Goal: Task Accomplishment & Management: Manage account settings

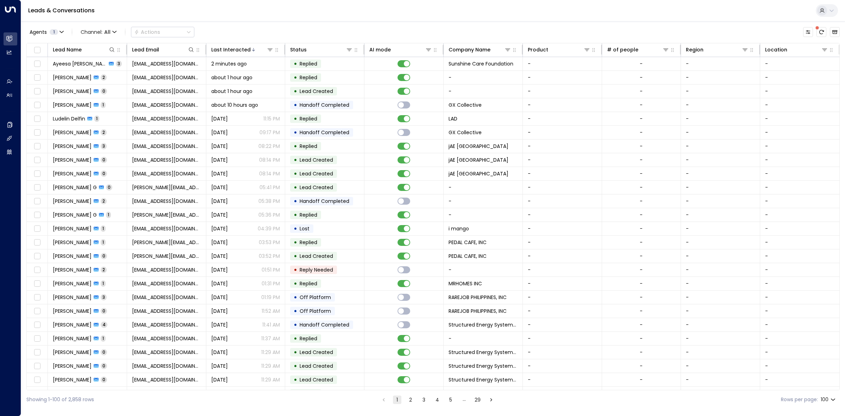
click at [573, 21] on div "Leads & Conversations" at bounding box center [433, 10] width 824 height 21
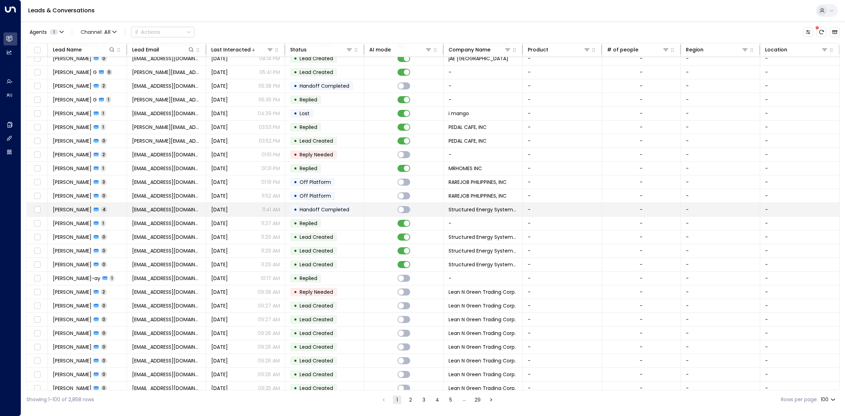
scroll to position [132, 0]
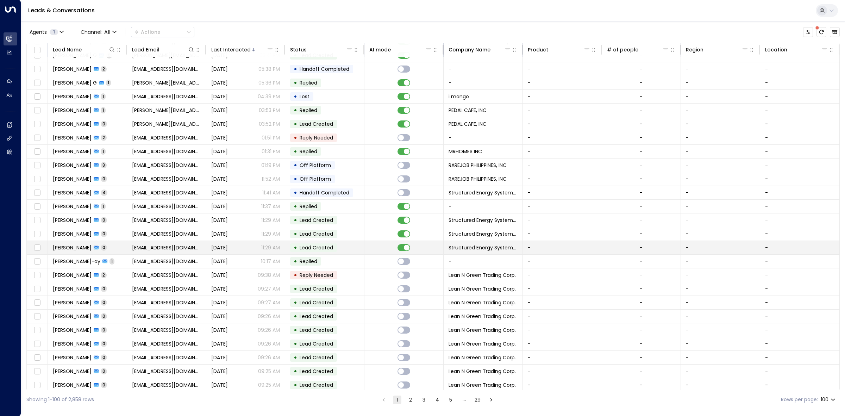
click at [385, 245] on td at bounding box center [404, 247] width 79 height 13
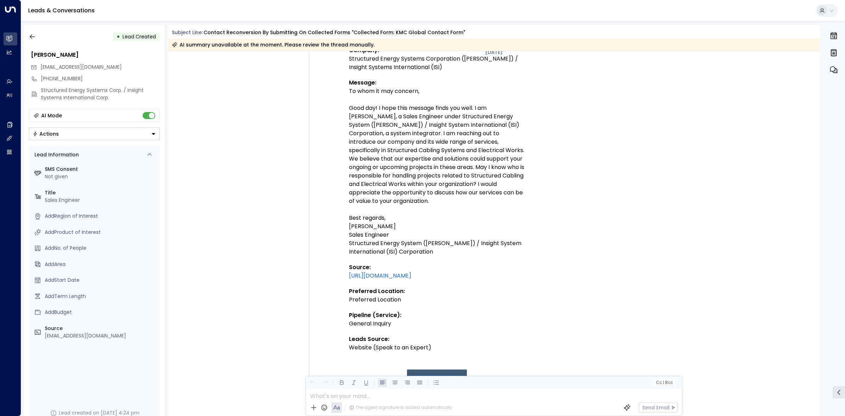
scroll to position [308, 0]
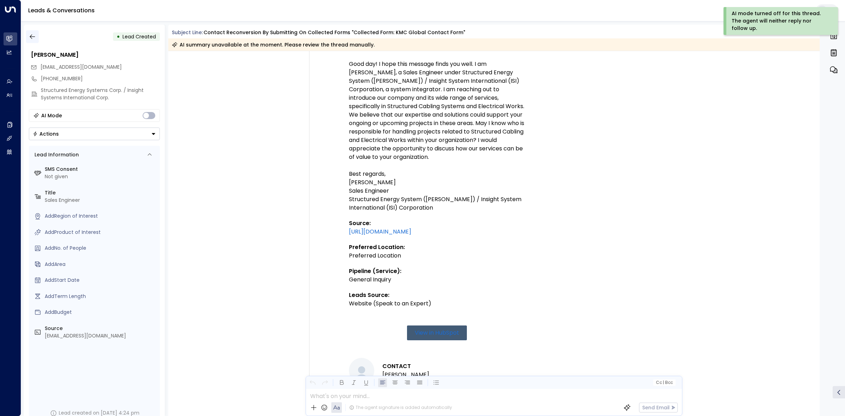
click at [33, 34] on icon "button" at bounding box center [32, 36] width 7 height 7
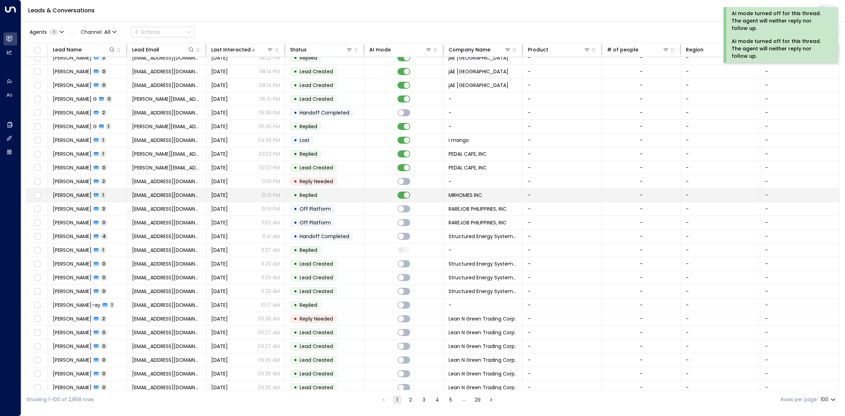
scroll to position [88, 0]
click at [405, 193] on td at bounding box center [404, 195] width 79 height 13
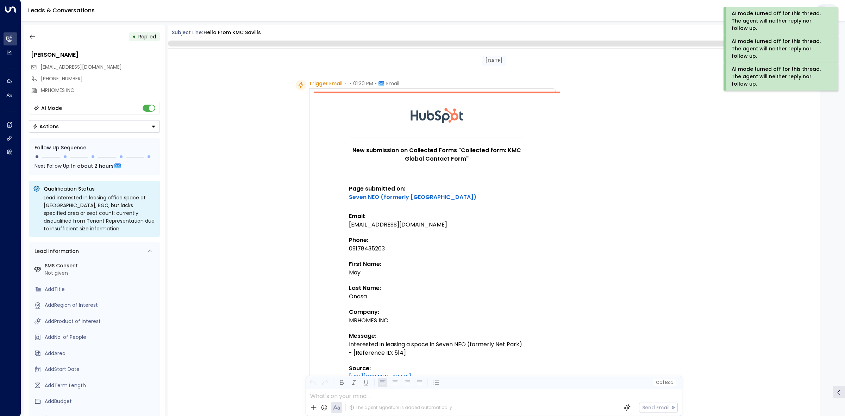
scroll to position [175, 0]
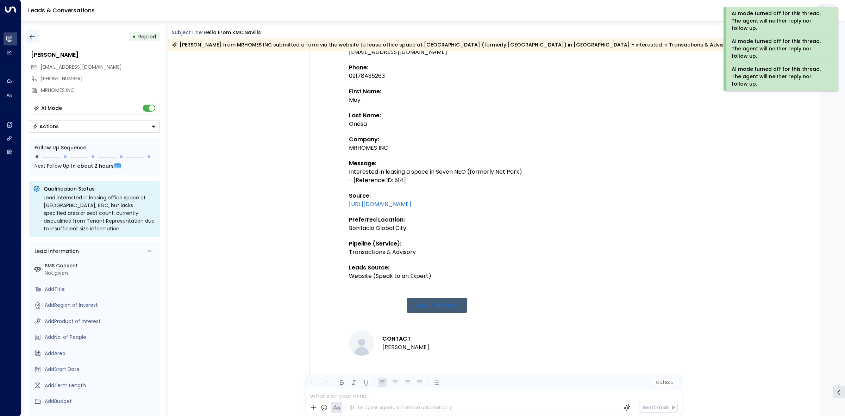
click at [37, 37] on button "button" at bounding box center [32, 36] width 13 height 13
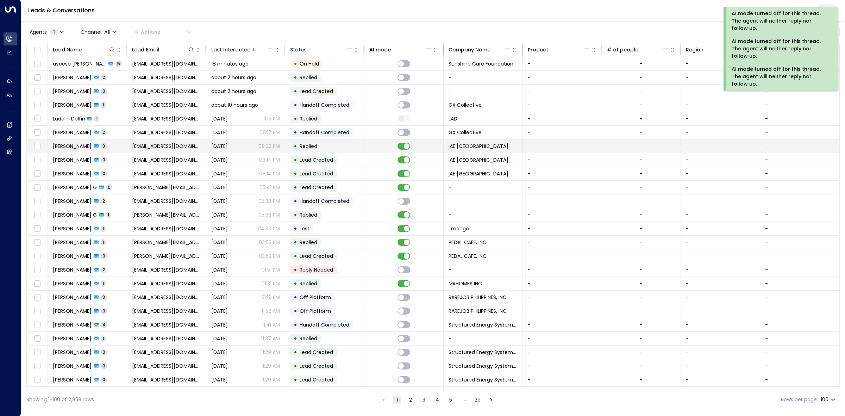
click at [404, 142] on td at bounding box center [404, 145] width 79 height 13
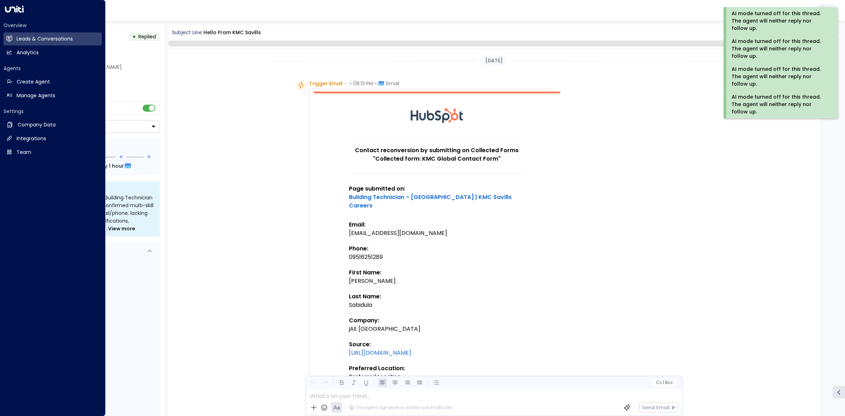
scroll to position [541, 0]
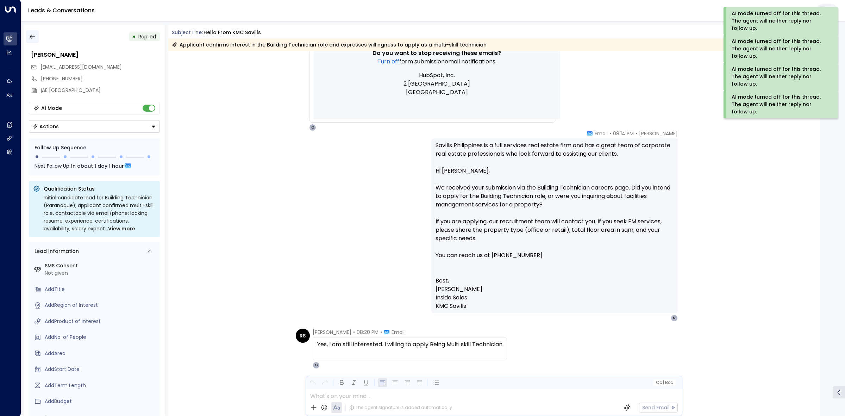
click at [36, 32] on button "button" at bounding box center [32, 36] width 13 height 13
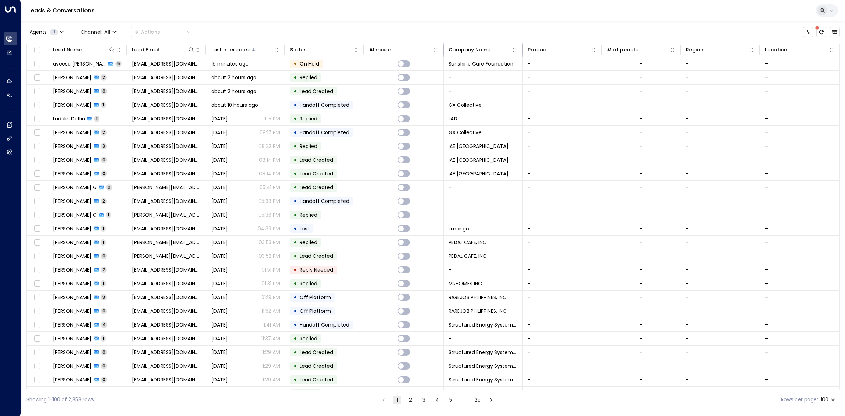
click at [403, 400] on ul "1 2 3 4 5 … 29" at bounding box center [437, 399] width 117 height 9
click at [399, 400] on button "1" at bounding box center [397, 400] width 8 height 8
click at [265, 66] on div "19 minutes ago" at bounding box center [245, 63] width 69 height 7
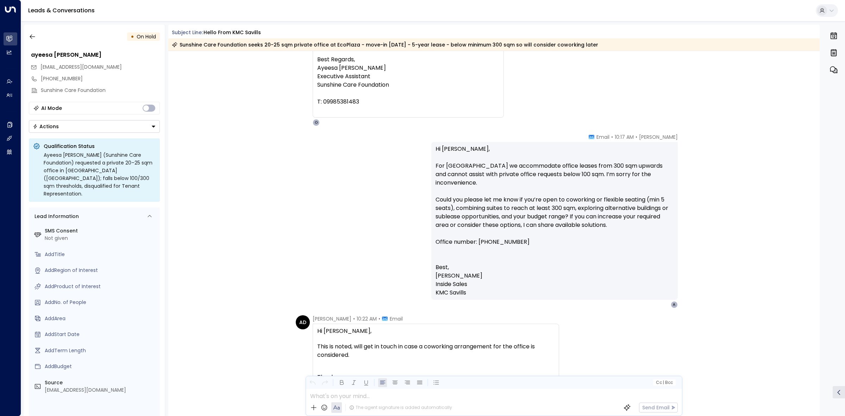
scroll to position [908, 0]
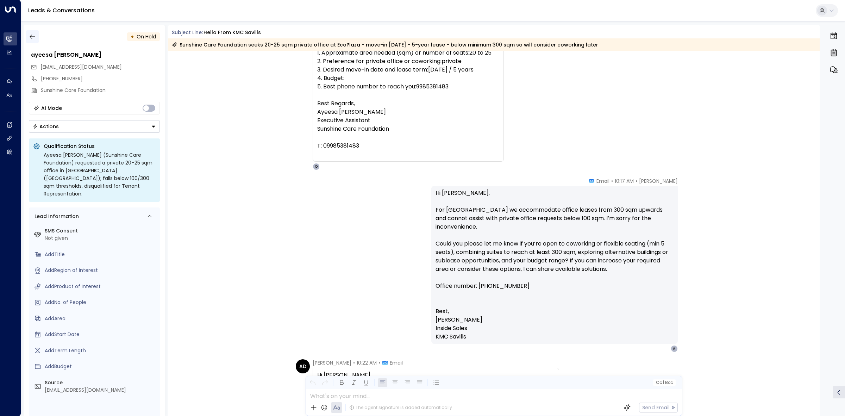
click at [34, 35] on icon "button" at bounding box center [32, 36] width 7 height 7
